Goal: Find specific page/section: Find specific page/section

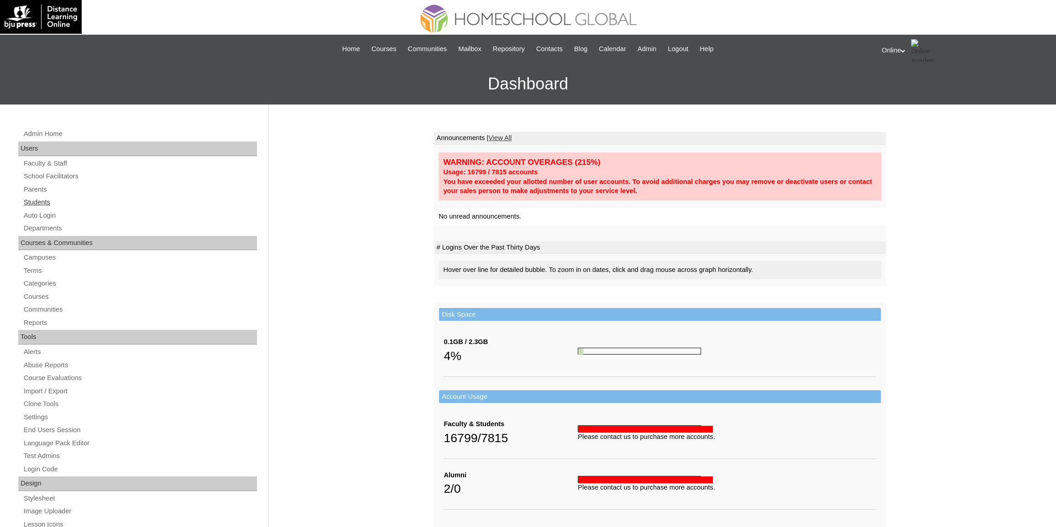
click at [69, 200] on link "Students" at bounding box center [140, 202] width 234 height 11
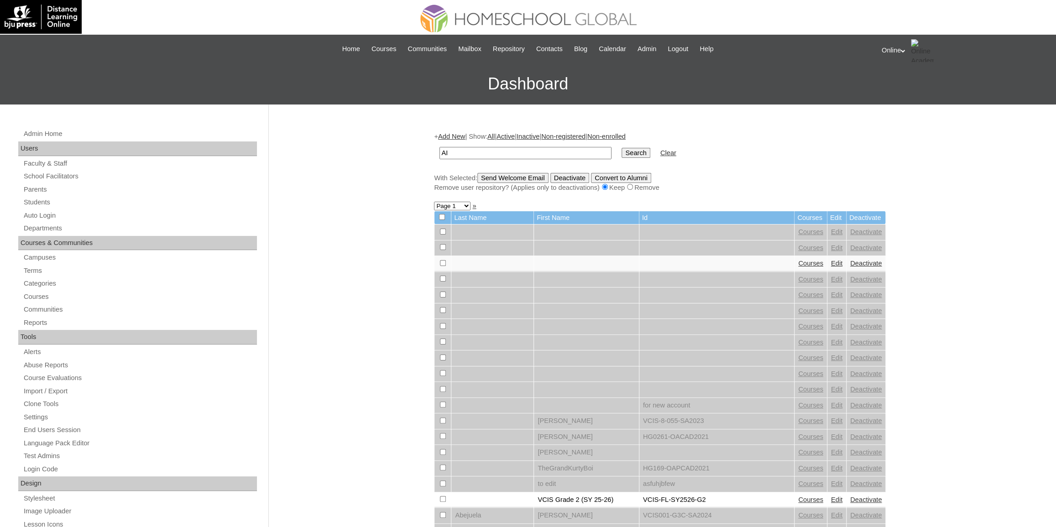
type input "A"
type input "asorge"
click at [621, 148] on input "Search" at bounding box center [635, 153] width 28 height 10
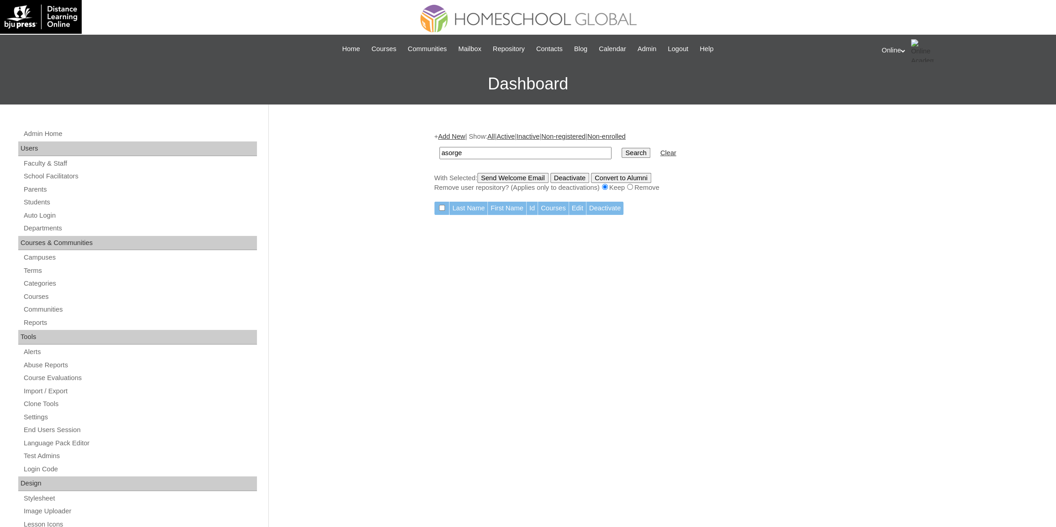
click at [510, 151] on input "asorge" at bounding box center [525, 153] width 172 height 12
type input "ansorge"
click at [621, 148] on input "Search" at bounding box center [635, 153] width 28 height 10
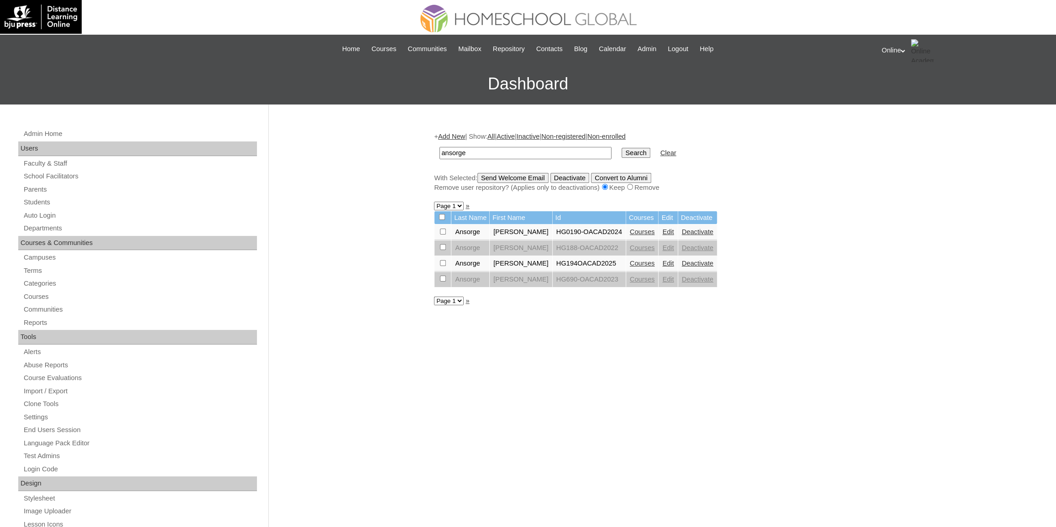
click at [668, 266] on link "Edit" at bounding box center [667, 263] width 11 height 7
